Goal: Navigation & Orientation: Understand site structure

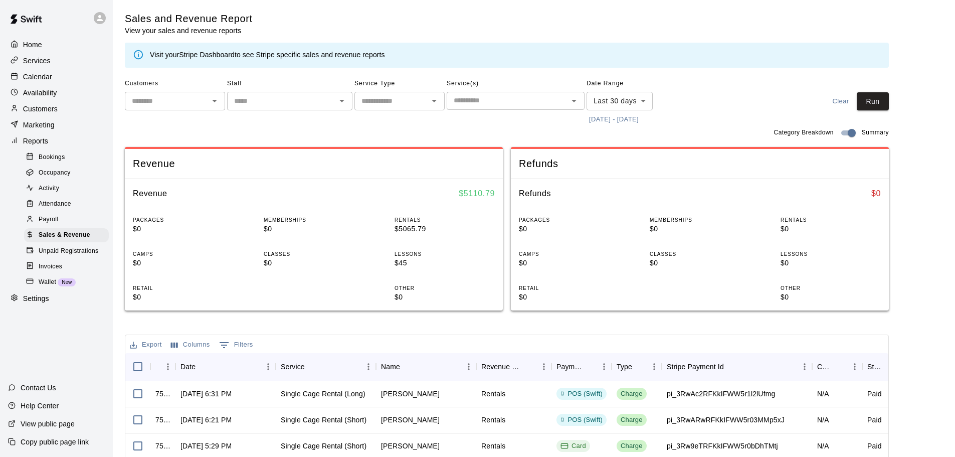
scroll to position [100, 0]
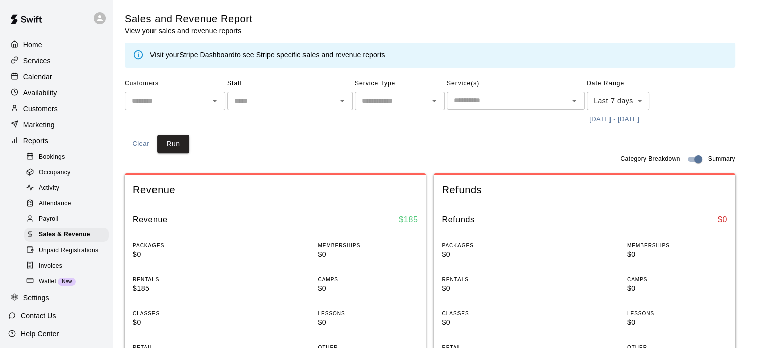
click at [33, 46] on p "Home" at bounding box center [32, 45] width 19 height 10
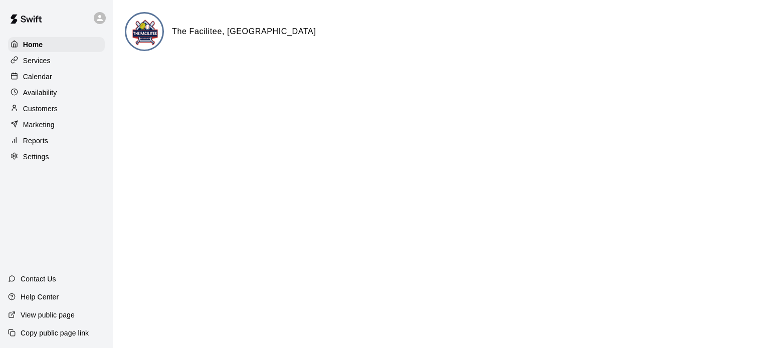
click at [37, 77] on p "Calendar" at bounding box center [37, 77] width 29 height 10
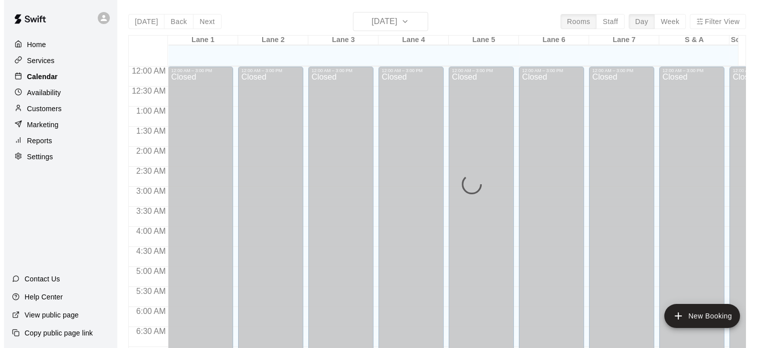
scroll to position [639, 0]
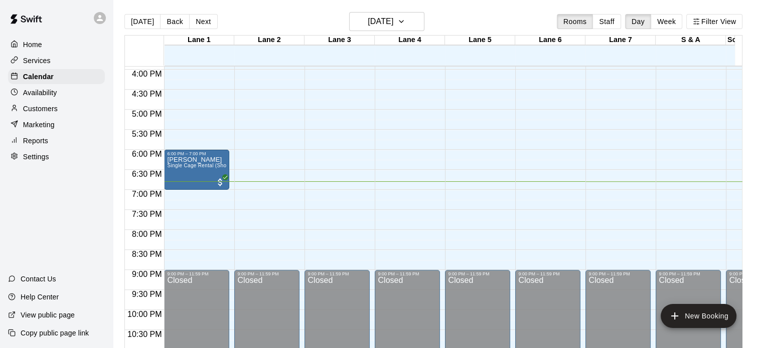
click at [37, 66] on p "Services" at bounding box center [37, 61] width 28 height 10
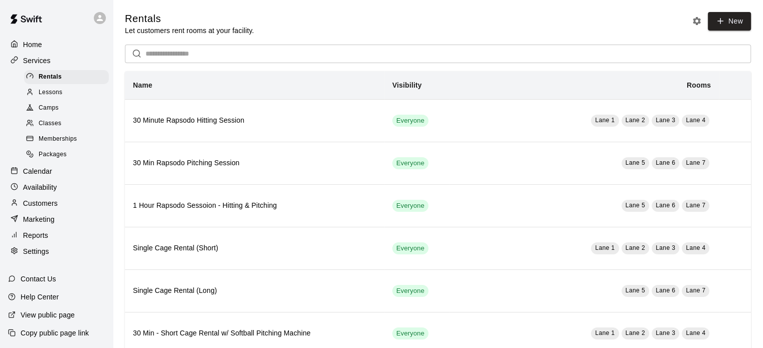
click at [34, 225] on p "Marketing" at bounding box center [39, 220] width 32 height 10
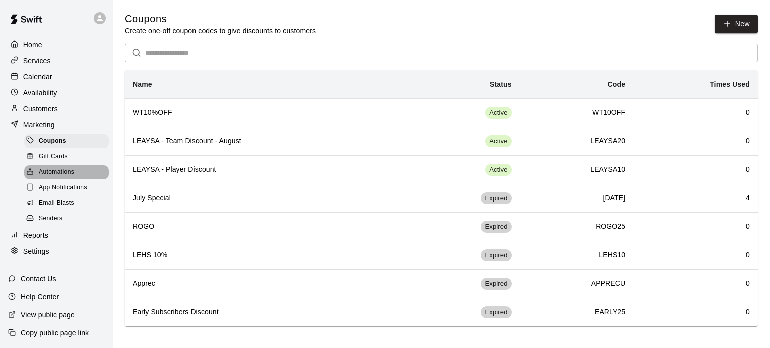
click at [61, 177] on span "Automations" at bounding box center [57, 172] width 36 height 10
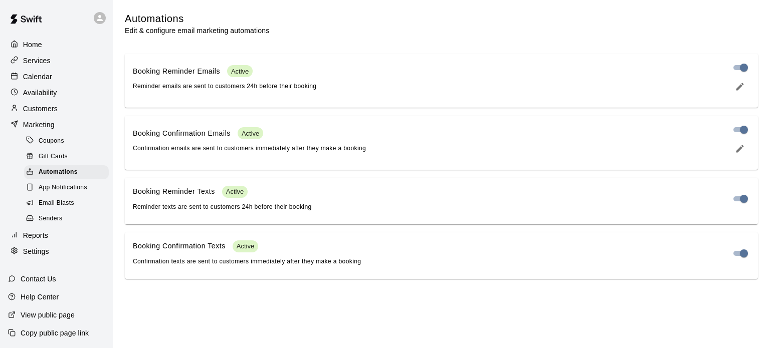
click at [61, 193] on span "App Notifications" at bounding box center [63, 188] width 49 height 10
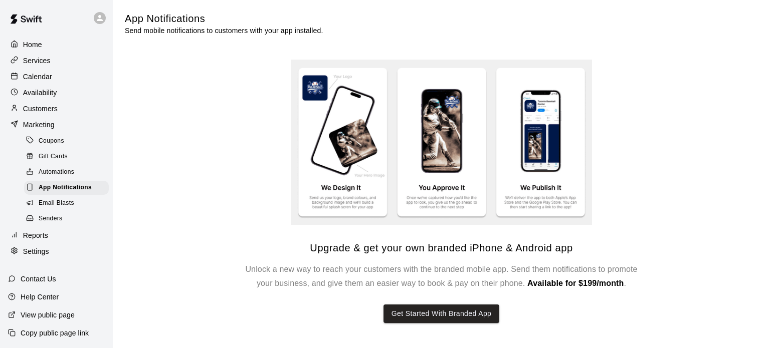
click at [61, 209] on span "Email Blasts" at bounding box center [57, 204] width 36 height 10
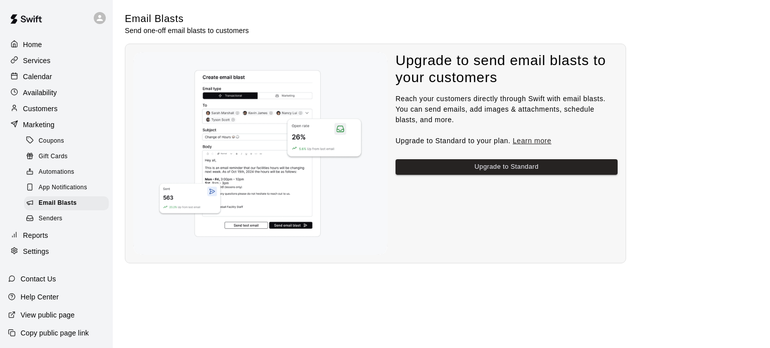
click at [52, 224] on span "Senders" at bounding box center [51, 219] width 24 height 10
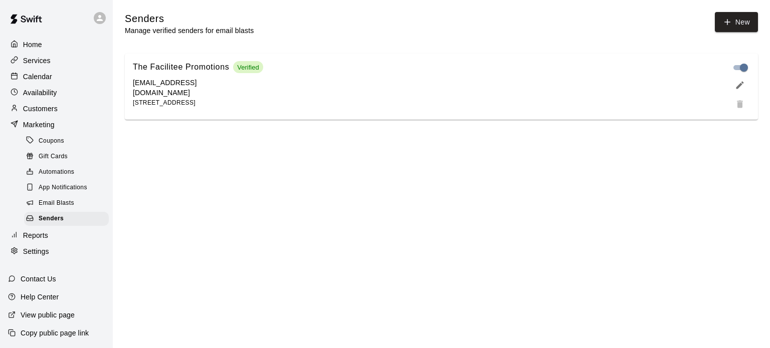
click at [30, 49] on p "Home" at bounding box center [32, 45] width 19 height 10
